Goal: Transaction & Acquisition: Purchase product/service

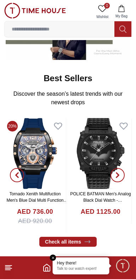
scroll to position [181, 0]
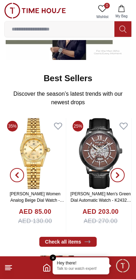
click at [117, 180] on span "button" at bounding box center [118, 175] width 14 height 14
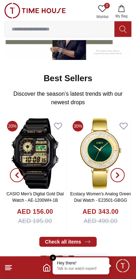
click at [120, 176] on icon "button" at bounding box center [118, 175] width 6 height 6
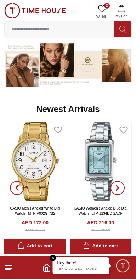
scroll to position [393, 0]
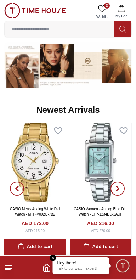
click at [53, 258] on em "Close tooltip" at bounding box center [53, 258] width 6 height 6
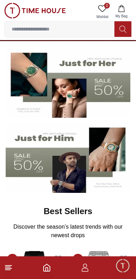
scroll to position [0, 0]
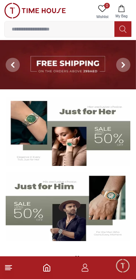
click at [99, 27] on input at bounding box center [60, 29] width 110 height 14
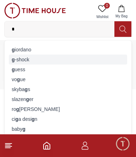
type input "*"
click at [29, 59] on div "g -shock" at bounding box center [68, 60] width 118 height 10
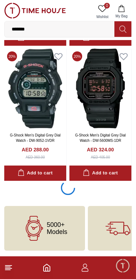
scroll to position [1242, 0]
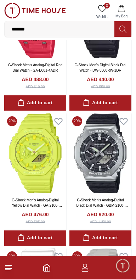
scroll to position [1856, 0]
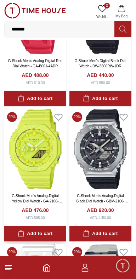
click at [14, 198] on link "G-Shock Men's Analog-Digital Yellow Dial Watch - GA-2100-9A9DR" at bounding box center [37, 201] width 50 height 15
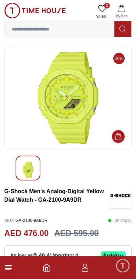
click at [18, 177] on div at bounding box center [28, 168] width 25 height 25
click at [17, 167] on div at bounding box center [28, 168] width 25 height 25
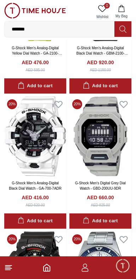
scroll to position [2003, 0]
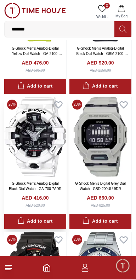
click at [22, 147] on img at bounding box center [35, 137] width 62 height 80
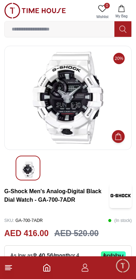
click at [93, 127] on img at bounding box center [68, 98] width 116 height 92
click at [23, 170] on img at bounding box center [28, 170] width 13 height 16
click at [94, 128] on img at bounding box center [68, 98] width 116 height 92
click at [22, 170] on img at bounding box center [28, 170] width 13 height 16
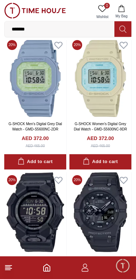
scroll to position [3245, 0]
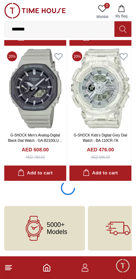
scroll to position [3948, 0]
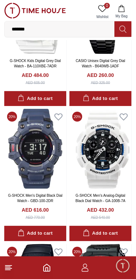
scroll to position [6721, 0]
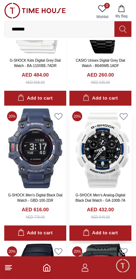
click at [117, 176] on img at bounding box center [101, 149] width 62 height 80
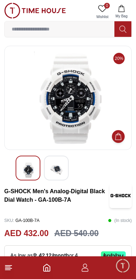
click at [60, 172] on img at bounding box center [56, 170] width 13 height 16
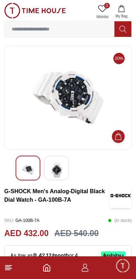
click at [88, 125] on img at bounding box center [68, 98] width 116 height 92
click at [22, 179] on div at bounding box center [28, 168] width 25 height 25
click at [22, 172] on img at bounding box center [28, 170] width 13 height 16
click at [56, 176] on img at bounding box center [56, 170] width 13 height 16
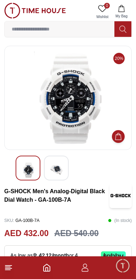
click at [91, 131] on img at bounding box center [68, 98] width 116 height 92
click at [87, 112] on img at bounding box center [68, 98] width 116 height 92
click at [86, 114] on img at bounding box center [68, 98] width 116 height 92
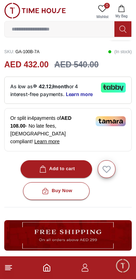
scroll to position [141, 0]
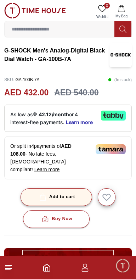
click at [73, 193] on div "Add to cart" at bounding box center [56, 197] width 37 height 8
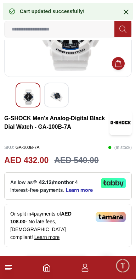
scroll to position [0, 0]
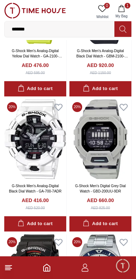
scroll to position [2004, 0]
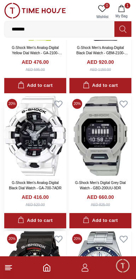
click at [50, 221] on div "Add to cart" at bounding box center [35, 221] width 35 height 8
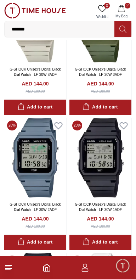
scroll to position [0, 0]
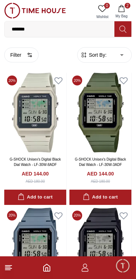
click at [127, 8] on span "2" at bounding box center [128, 6] width 6 height 6
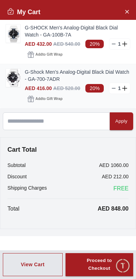
click at [26, 79] on link "G-Shock Men's Analog-Digital Black Dial Watch - GA-700-7ADR" at bounding box center [78, 75] width 106 height 14
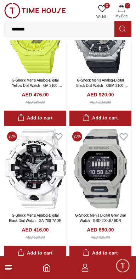
scroll to position [1973, 0]
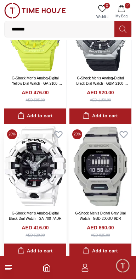
click at [23, 172] on img at bounding box center [35, 167] width 62 height 80
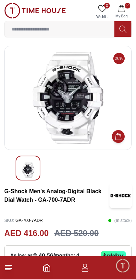
click at [34, 169] on div at bounding box center [28, 168] width 25 height 25
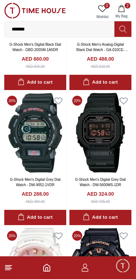
scroll to position [1060, 0]
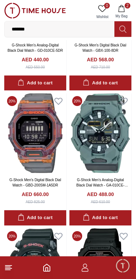
click at [126, 10] on button "2 My Bag" at bounding box center [121, 12] width 21 height 18
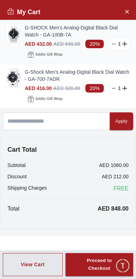
click at [48, 37] on link "G-SHOCK Men's Analog-Digital Black Dial Watch - GA-100B-7A" at bounding box center [78, 31] width 106 height 14
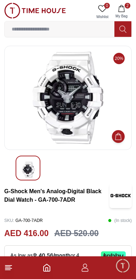
click at [129, 11] on button "2 My Bag" at bounding box center [121, 12] width 21 height 18
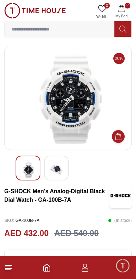
click at [56, 178] on div at bounding box center [56, 168] width 25 height 25
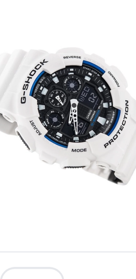
scroll to position [1, 0]
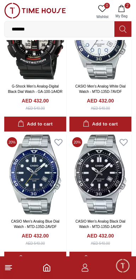
scroll to position [2236, 0]
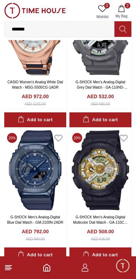
scroll to position [5081, 0]
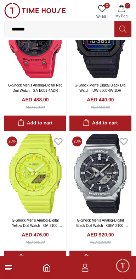
scroll to position [1833, 0]
